Goal: Task Accomplishment & Management: Complete application form

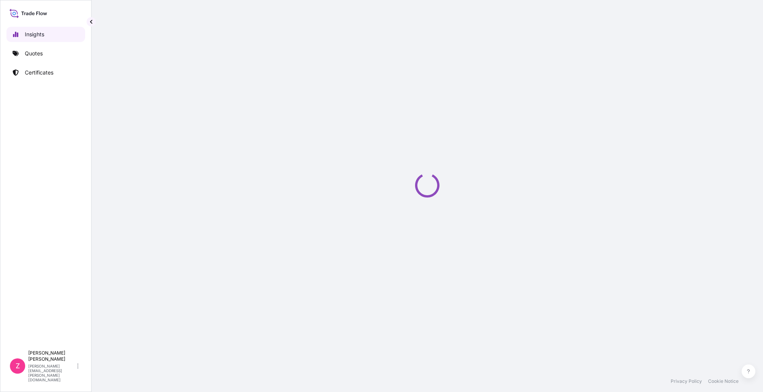
select select "2025"
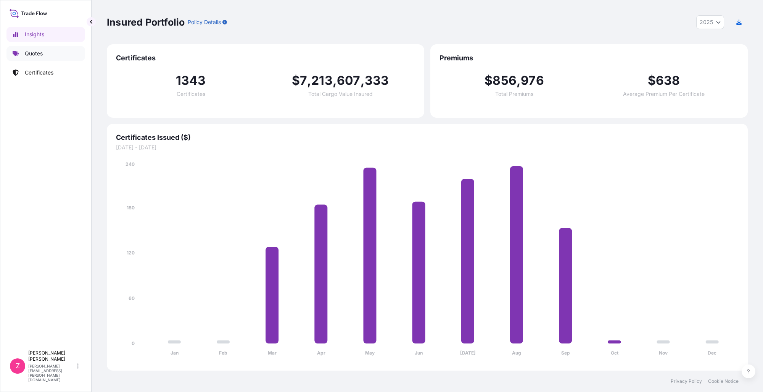
click at [41, 54] on p "Quotes" at bounding box center [34, 54] width 18 height 8
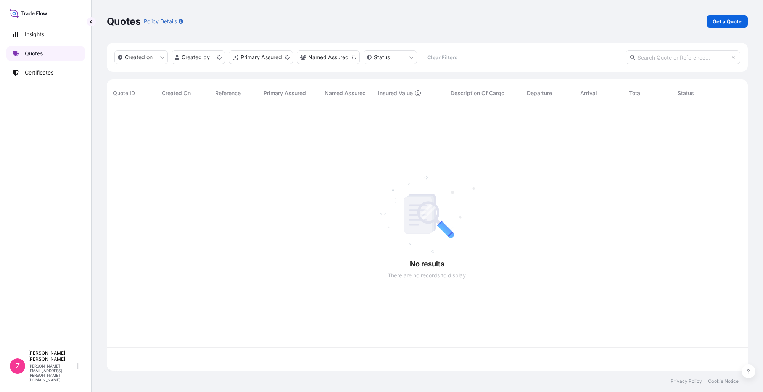
scroll to position [262, 635]
click at [54, 75] on link "Certificates" at bounding box center [45, 72] width 79 height 15
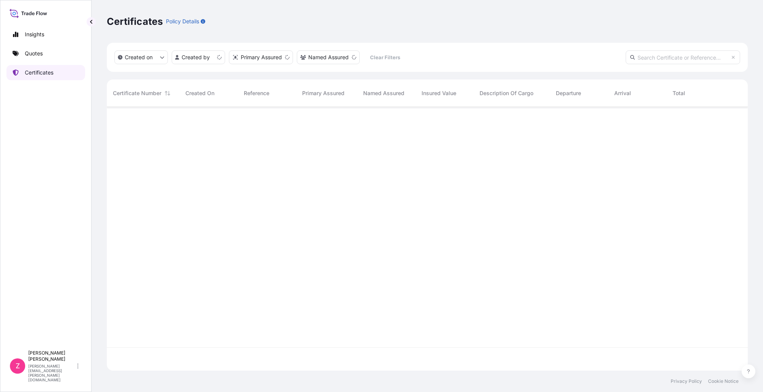
scroll to position [262, 635]
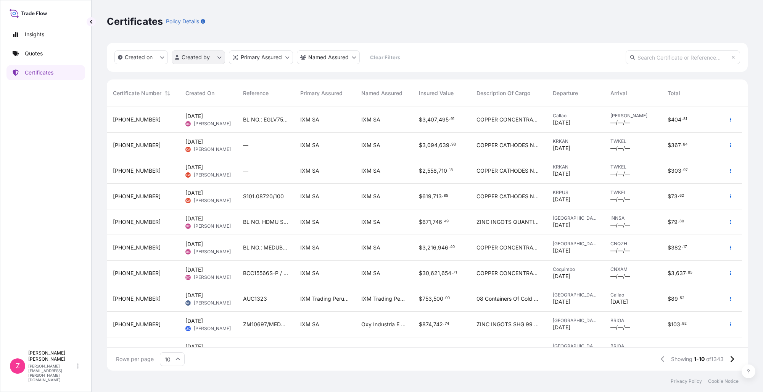
click at [211, 57] on html "Insights Quotes Certificates Z [PERSON_NAME] [PERSON_NAME][EMAIL_ADDRESS][PERSO…" at bounding box center [381, 196] width 763 height 392
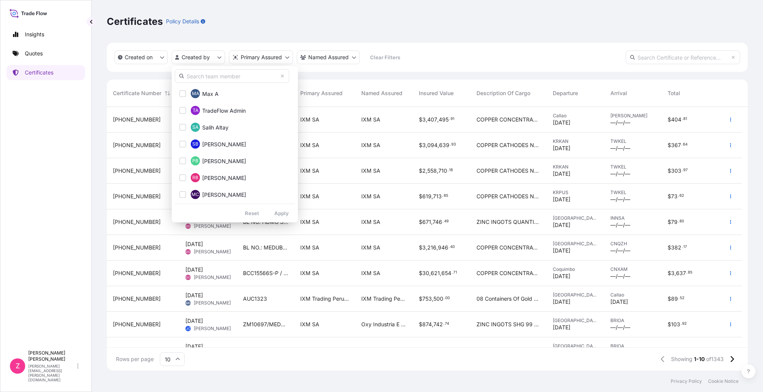
click at [218, 74] on input "text" at bounding box center [232, 76] width 114 height 14
type input "[PERSON_NAME]"
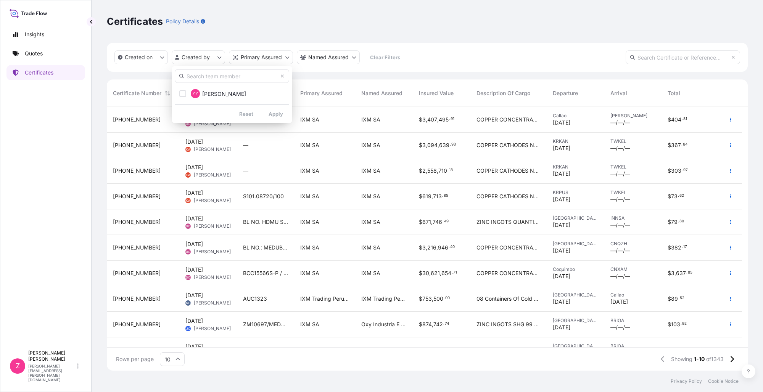
click at [217, 55] on html "Insights Quotes Certificates Z [PERSON_NAME] [PERSON_NAME][EMAIL_ADDRESS][PERSO…" at bounding box center [381, 196] width 763 height 392
click at [210, 93] on span "[PERSON_NAME]" at bounding box center [224, 94] width 44 height 8
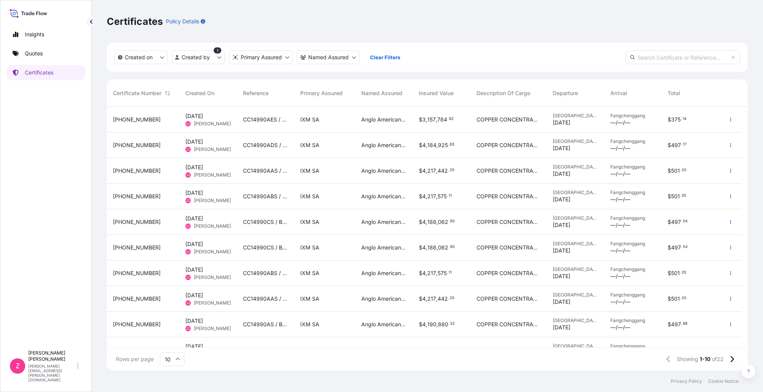
click at [633, 120] on div "Fangchenggang —/—/—" at bounding box center [633, 120] width 45 height 14
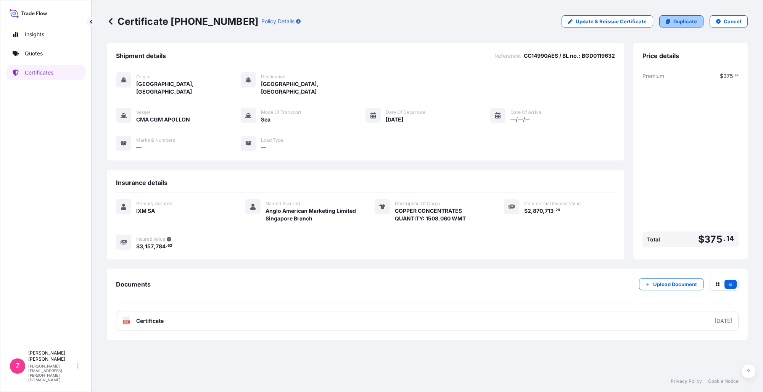
click at [694, 18] on p "Duplicate" at bounding box center [686, 22] width 24 height 8
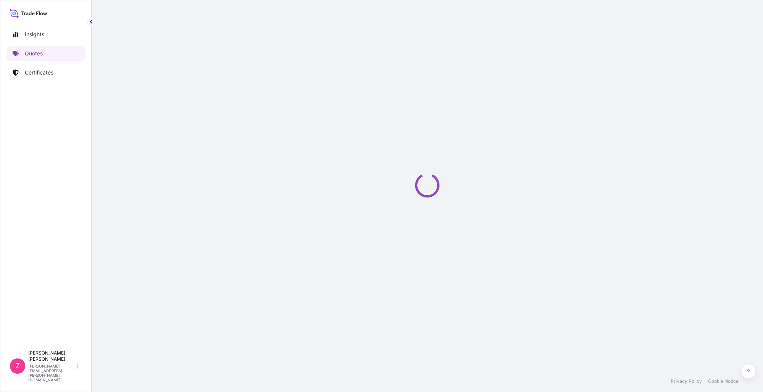
select select "Sea"
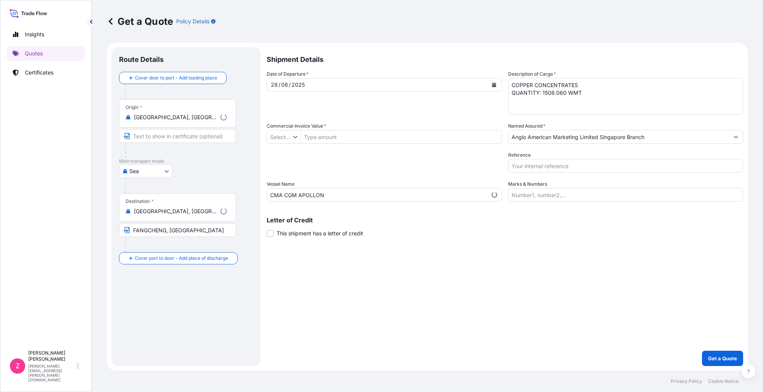
type input "$ USD"
select select "31846"
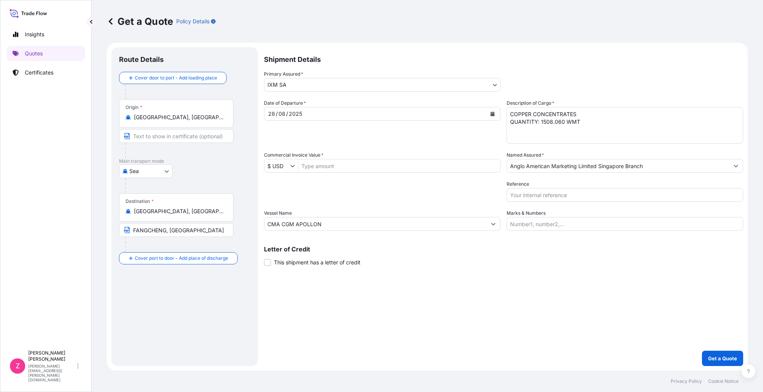
click at [463, 119] on div "[DATE]" at bounding box center [375, 114] width 222 height 14
click at [492, 111] on button "Calendar" at bounding box center [493, 114] width 12 height 12
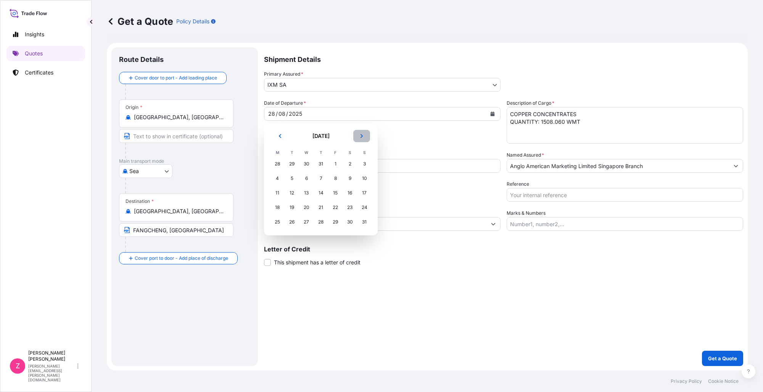
click at [361, 137] on icon "Next" at bounding box center [362, 136] width 2 height 4
click at [311, 205] on div "24" at bounding box center [307, 207] width 14 height 14
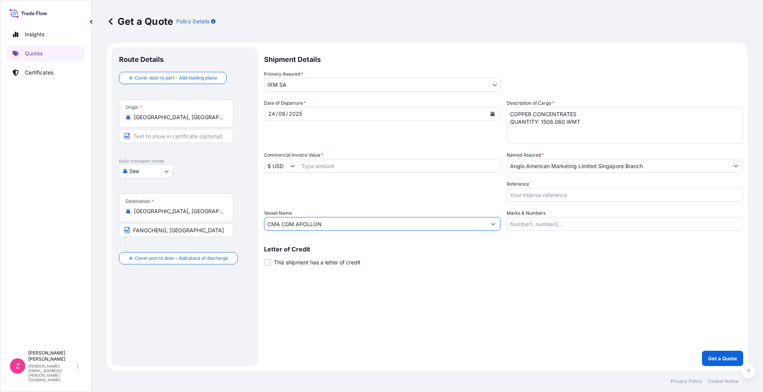
drag, startPoint x: 334, startPoint y: 225, endPoint x: 254, endPoint y: 226, distance: 80.1
click at [254, 226] on form "Route Details Cover door to port - Add loading place Place of loading Road / [G…" at bounding box center [427, 206] width 641 height 327
paste input "MSC [PERSON_NAME] - AH537A"
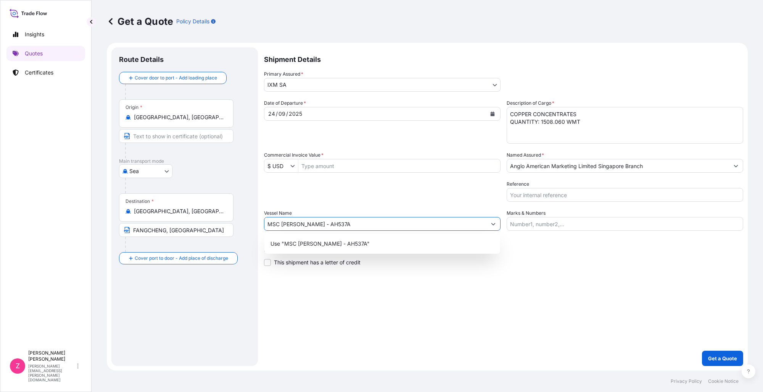
type input "MSC [PERSON_NAME] - AH537A"
click at [553, 125] on textarea "COPPER CONCENTRATES QUANTITY: 1508.060 WMT" at bounding box center [625, 125] width 237 height 37
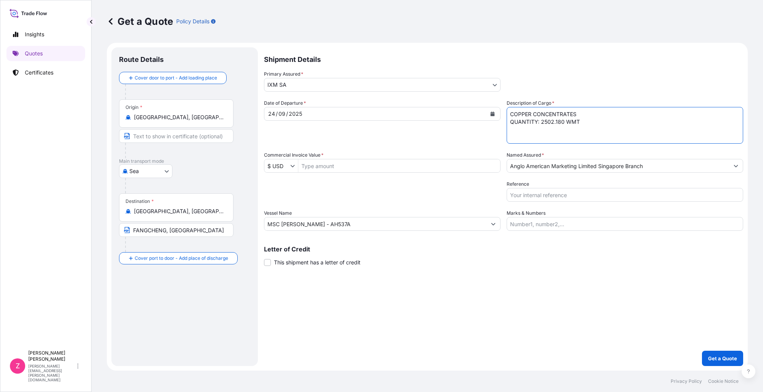
type textarea "COPPER CONCENTRATES QUANTITY: 2502.180 WMT"
click at [558, 188] on input "Reference" at bounding box center [625, 195] width 237 height 14
click at [556, 192] on input "Reference" at bounding box center [625, 195] width 237 height 14
paste input "MEDUBG218069"
type input "BL No. MEDUBG218069"
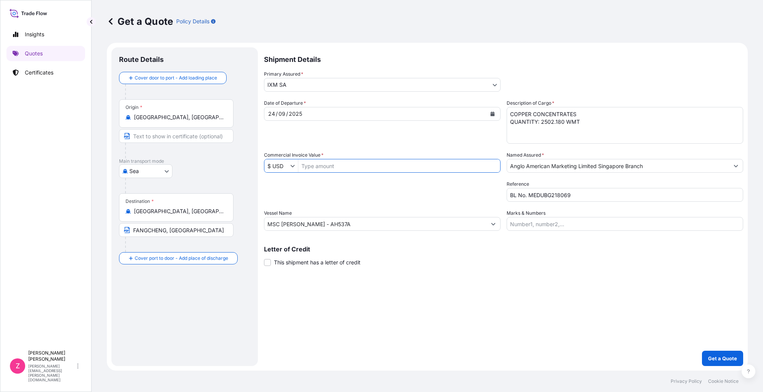
click at [334, 165] on input "Commercial Invoice Value *" at bounding box center [399, 166] width 202 height 14
paste input "4,578,945.95"
type input "4,578,945.95"
click at [512, 195] on input "BL No. MEDUBG218069" at bounding box center [625, 195] width 237 height 14
click at [510, 197] on input "BL No. MEDUBG218069" at bounding box center [625, 195] width 237 height 14
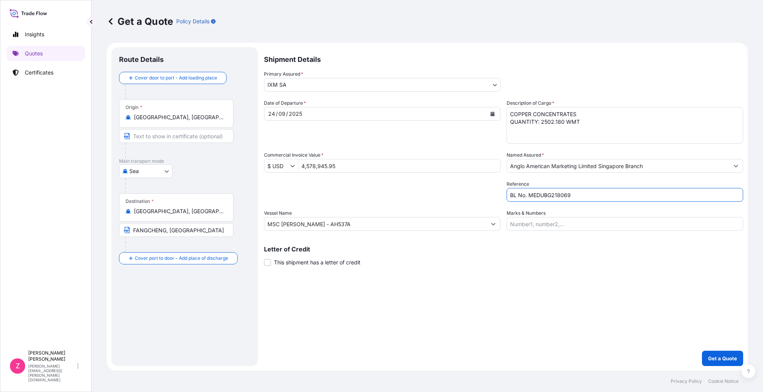
paste input "CC14991S"
type input "CC14991S / BL No. MEDUBG218069"
drag, startPoint x: 642, startPoint y: 301, endPoint x: 648, endPoint y: 296, distance: 7.4
click at [641, 301] on div "Shipment Details Primary Assured * IXM SA IXM SA CMOC Limited IXM Trading LLC I…" at bounding box center [503, 206] width 479 height 318
click at [717, 359] on p "Get a Quote" at bounding box center [722, 358] width 29 height 8
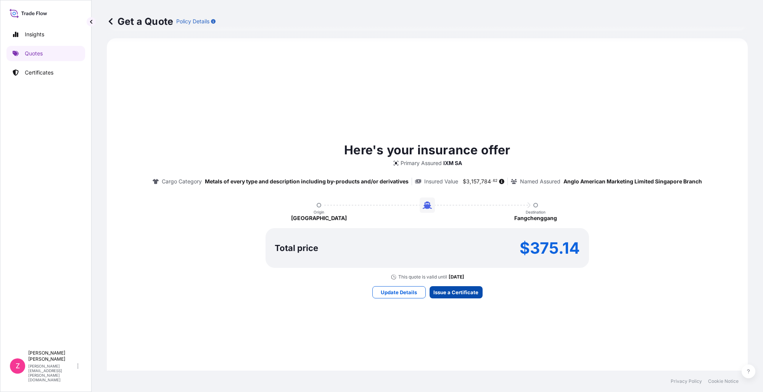
scroll to position [613, 0]
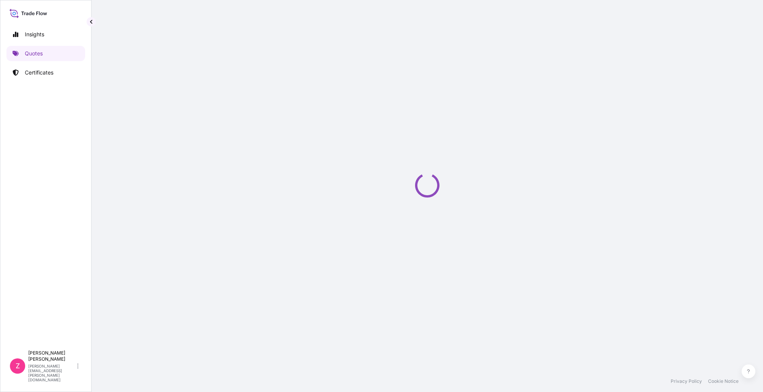
select select "Sea"
select select "31846"
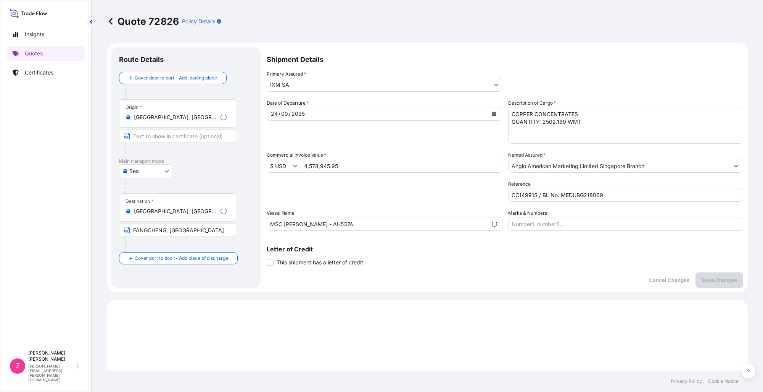
scroll to position [757, 0]
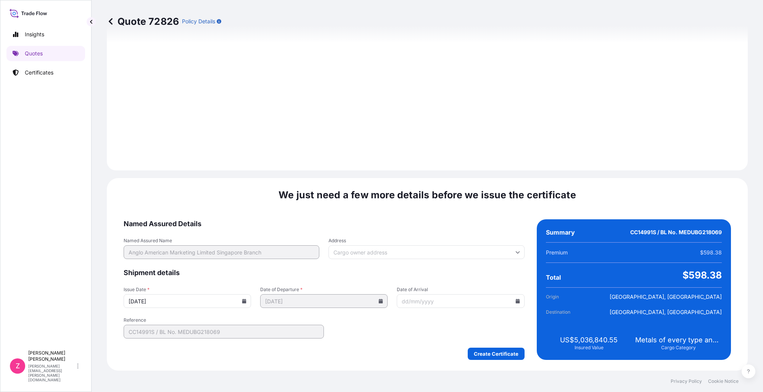
click at [242, 298] on icon at bounding box center [244, 300] width 5 height 5
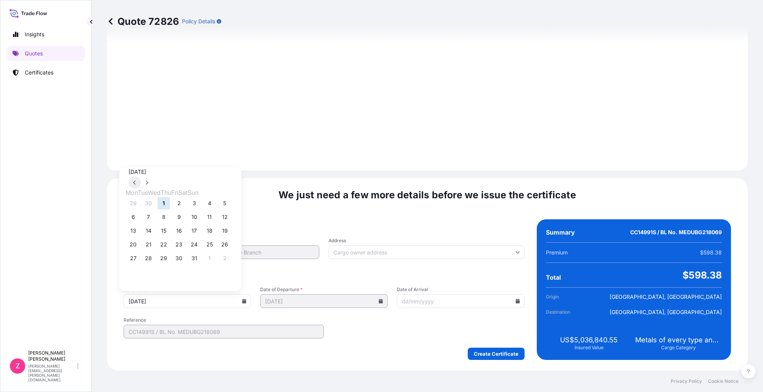
click at [136, 180] on icon at bounding box center [134, 182] width 3 height 5
click at [164, 247] on div "22 23 24 25 26 27 28" at bounding box center [181, 244] width 110 height 14
click at [168, 247] on button "24" at bounding box center [164, 244] width 12 height 12
type input "[DATE]"
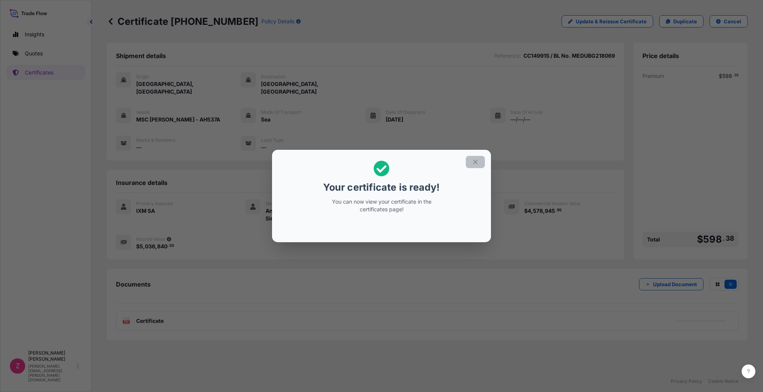
click at [476, 160] on icon "button" at bounding box center [475, 161] width 7 height 7
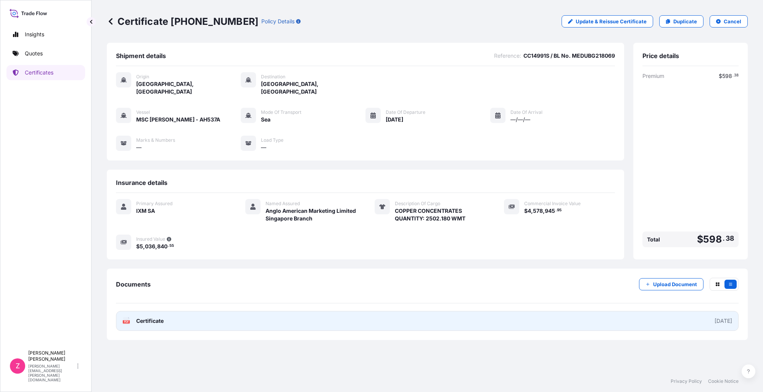
click at [160, 317] on span "Certificate" at bounding box center [149, 321] width 27 height 8
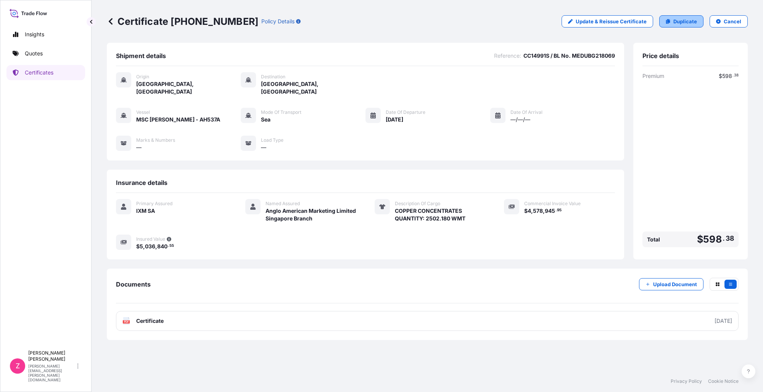
click at [686, 21] on p "Duplicate" at bounding box center [686, 22] width 24 height 8
select select "Sea"
select select "31846"
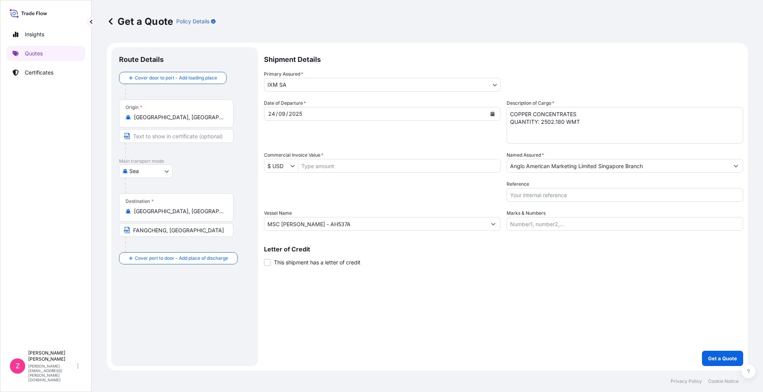
click at [534, 196] on input "Reference" at bounding box center [625, 195] width 237 height 14
paste input "CC14991CS"
type input "CC14991CS / BL No."
click at [554, 123] on textarea "COPPER CONCENTRATES QUANTITY: 2502.180 WMT" at bounding box center [625, 125] width 237 height 37
type textarea "COPPER CONCENTRATES QUANTITY: 2501.220 WMT"
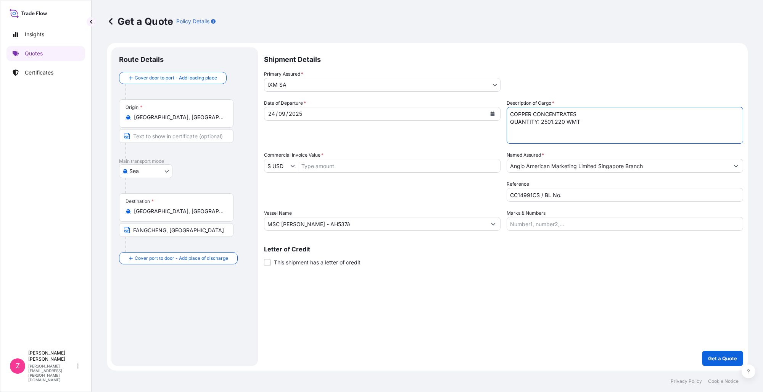
click at [595, 195] on input "CC14991CS / BL No." at bounding box center [625, 195] width 237 height 14
paste input "4,551,229.10"
type input "CC14991CS / BL No."
click at [338, 166] on input "Commercial Invoice Value *" at bounding box center [399, 166] width 202 height 14
paste input "4,551,229.10"
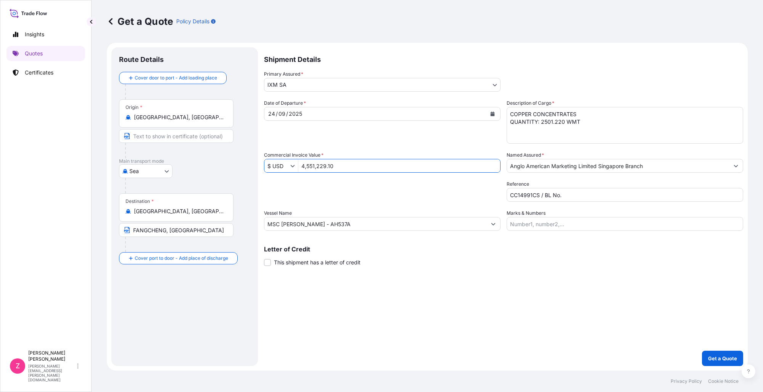
type input "4,551,229.1"
click at [606, 195] on input "CC14991CS / BL No." at bounding box center [625, 195] width 237 height 14
paste input "MEDUBG218051"
type input "CC14991CS / BL No. MEDUBG218051"
click at [646, 306] on div "Shipment Details Primary Assured * IXM SA IXM SA CMOC Limited IXM Trading LLC I…" at bounding box center [503, 206] width 479 height 318
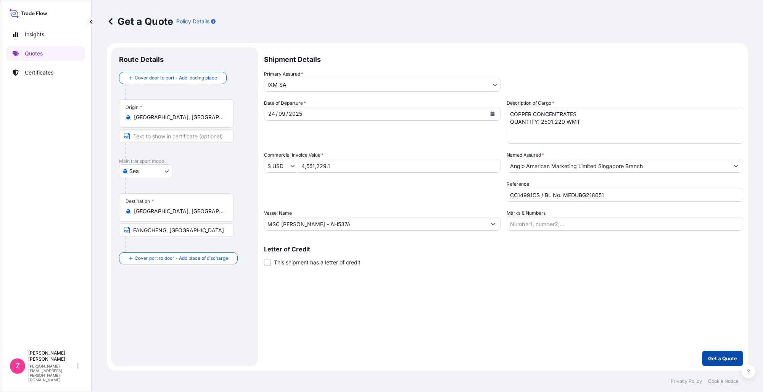
click at [726, 357] on p "Get a Quote" at bounding box center [722, 358] width 29 height 8
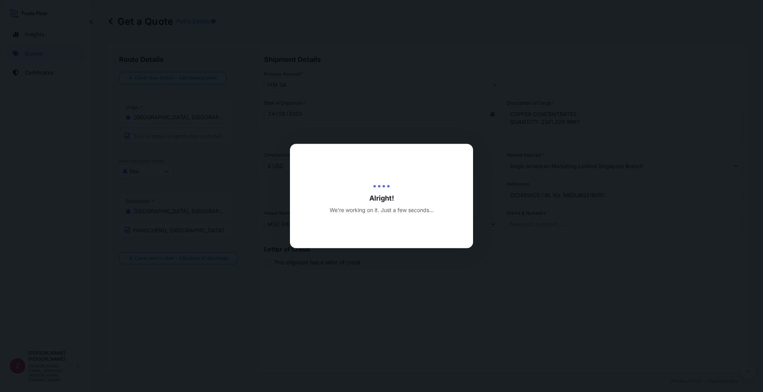
type input "[DATE]"
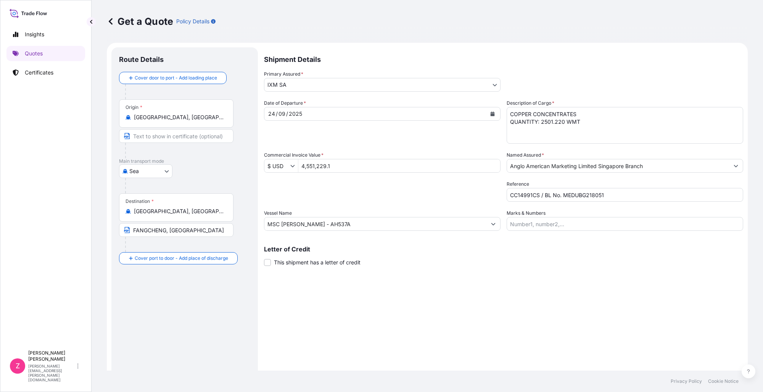
scroll to position [382, 0]
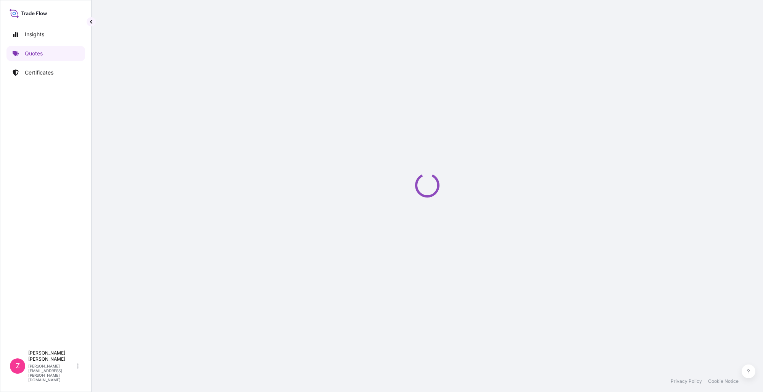
click at [452, 293] on div "Loading" at bounding box center [427, 185] width 641 height 370
select select "Sea"
select select "31846"
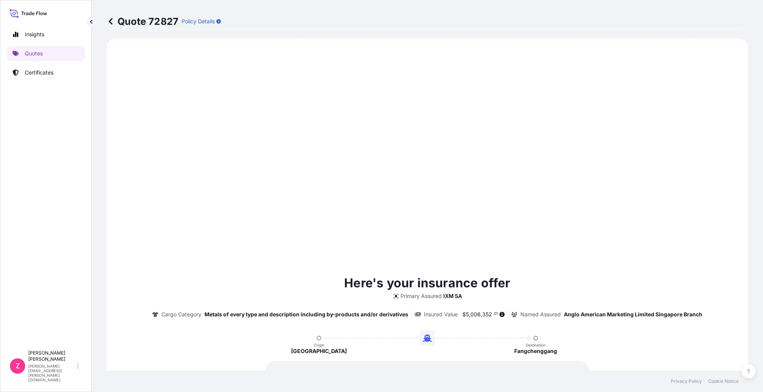
scroll to position [757, 0]
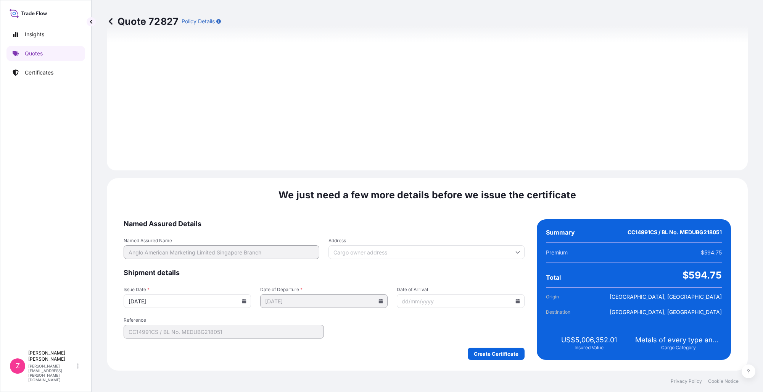
click at [242, 301] on div "[DATE]" at bounding box center [187, 301] width 127 height 14
click at [242, 301] on icon at bounding box center [244, 300] width 4 height 5
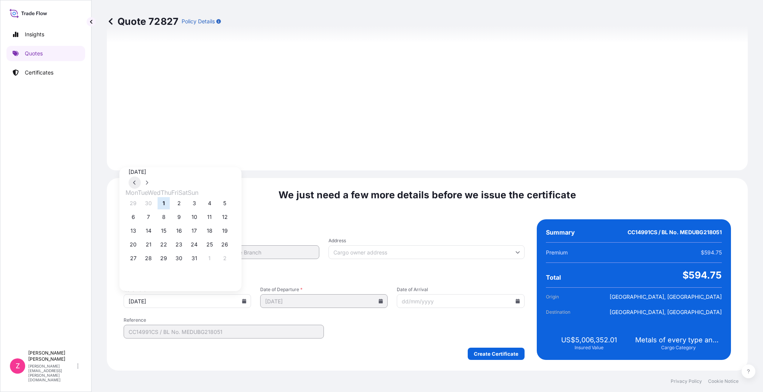
click at [135, 180] on icon at bounding box center [134, 182] width 2 height 4
click at [167, 245] on button "24" at bounding box center [164, 244] width 12 height 12
type input "[DATE]"
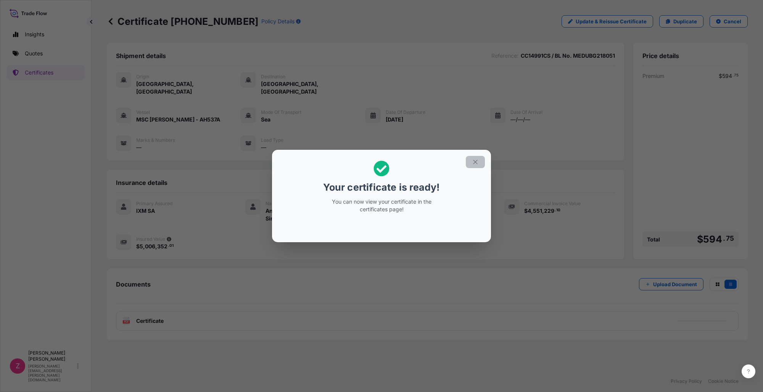
click at [476, 161] on icon "button" at bounding box center [475, 161] width 7 height 7
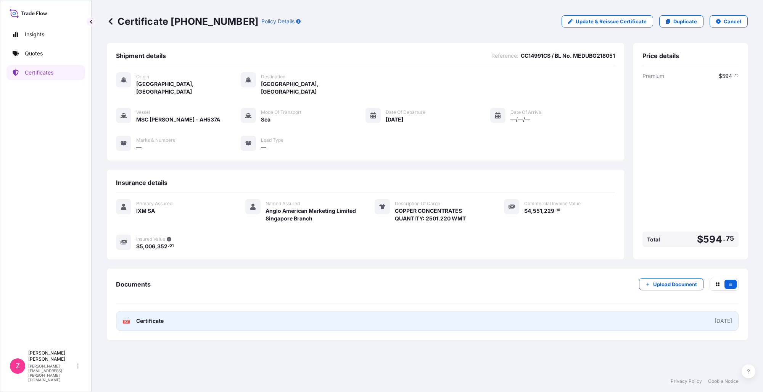
click at [158, 317] on span "Certificate" at bounding box center [149, 321] width 27 height 8
